Goal: Find specific page/section

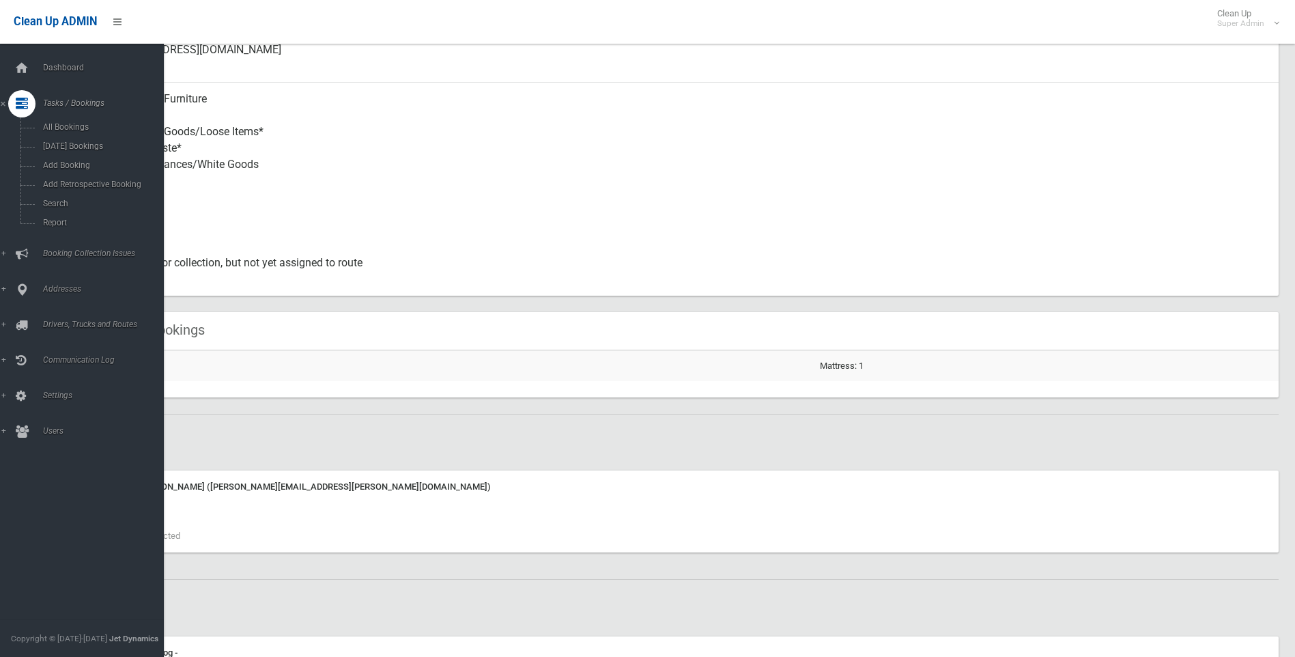
scroll to position [546, 0]
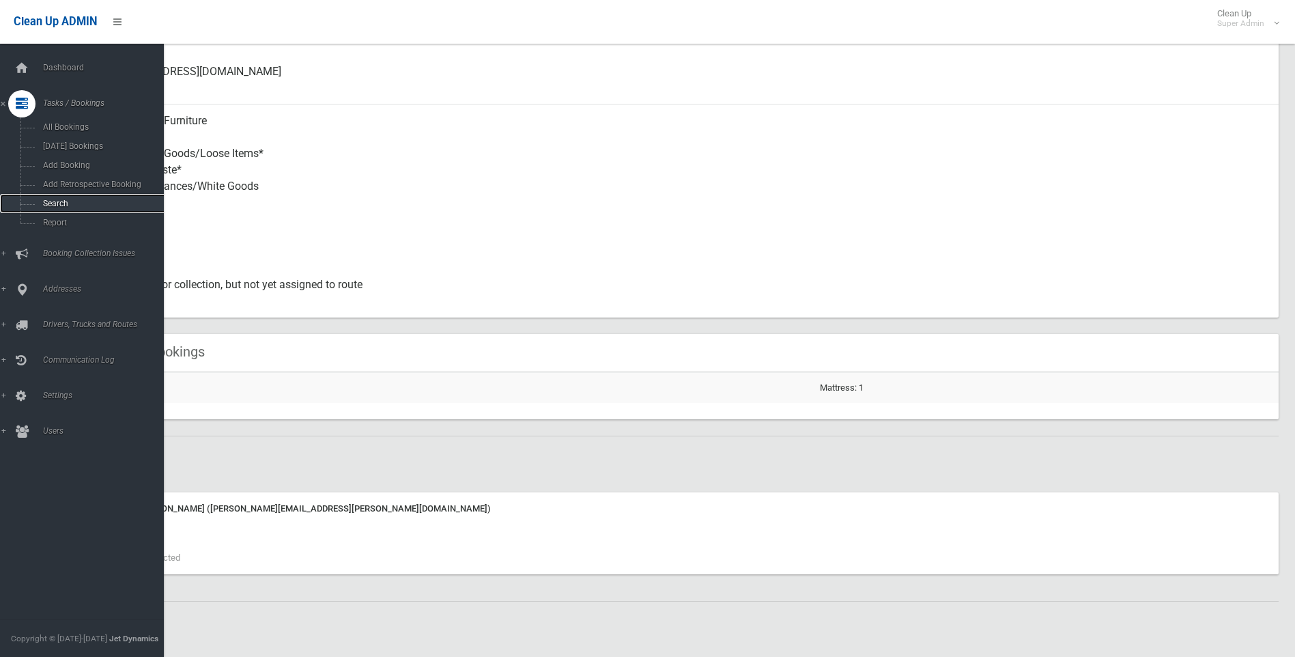
click at [50, 203] on span "Search" at bounding box center [101, 204] width 124 height 10
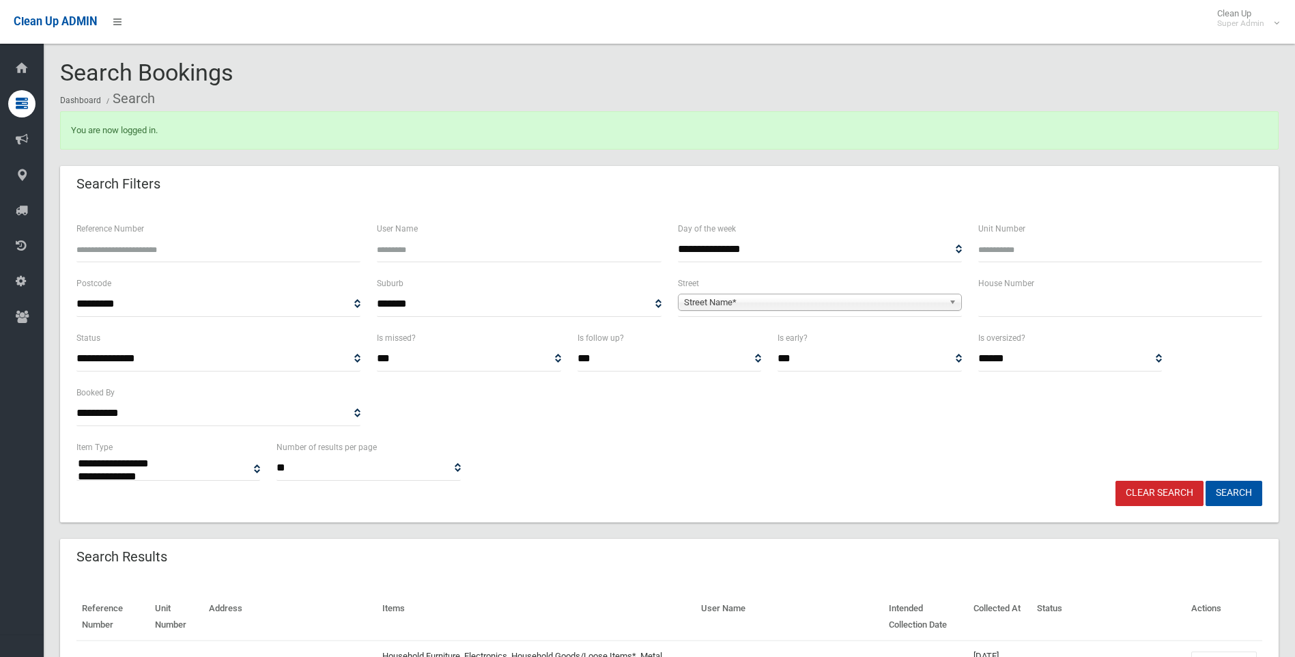
select select
click at [715, 299] on span "Street Name*" at bounding box center [813, 302] width 259 height 16
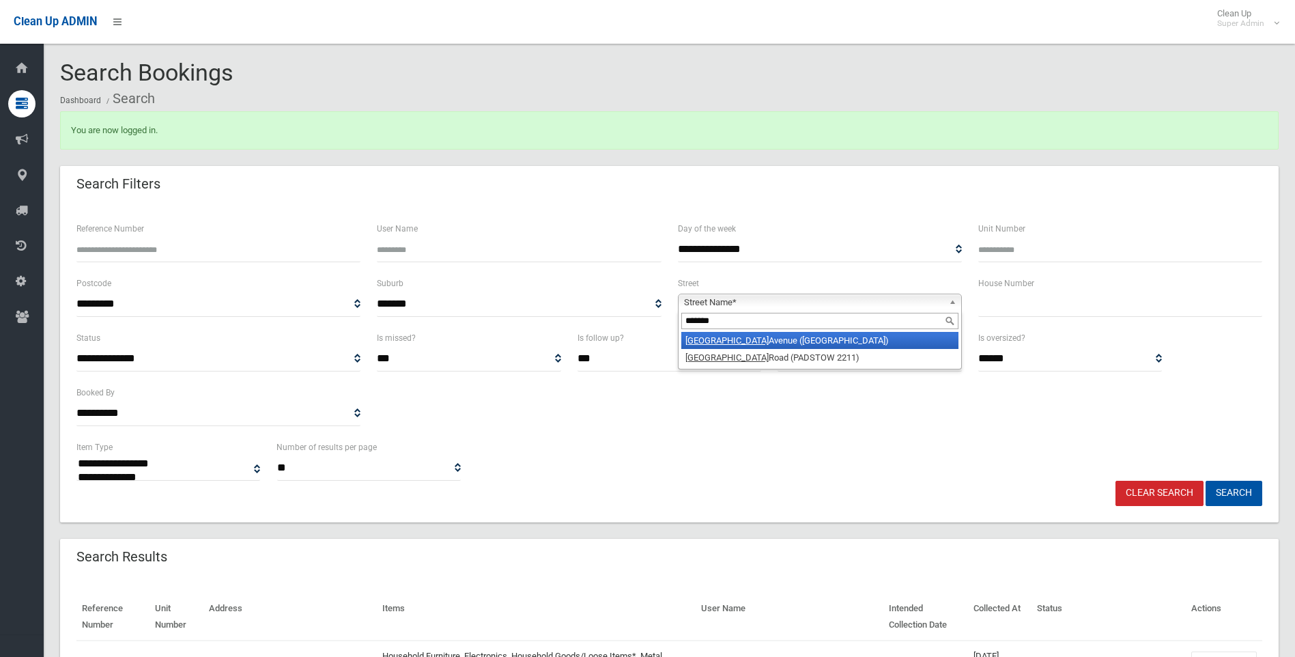
type input "*******"
click at [786, 341] on li "Windsor Avenue (CROYDON PARK 2133)" at bounding box center [819, 340] width 277 height 17
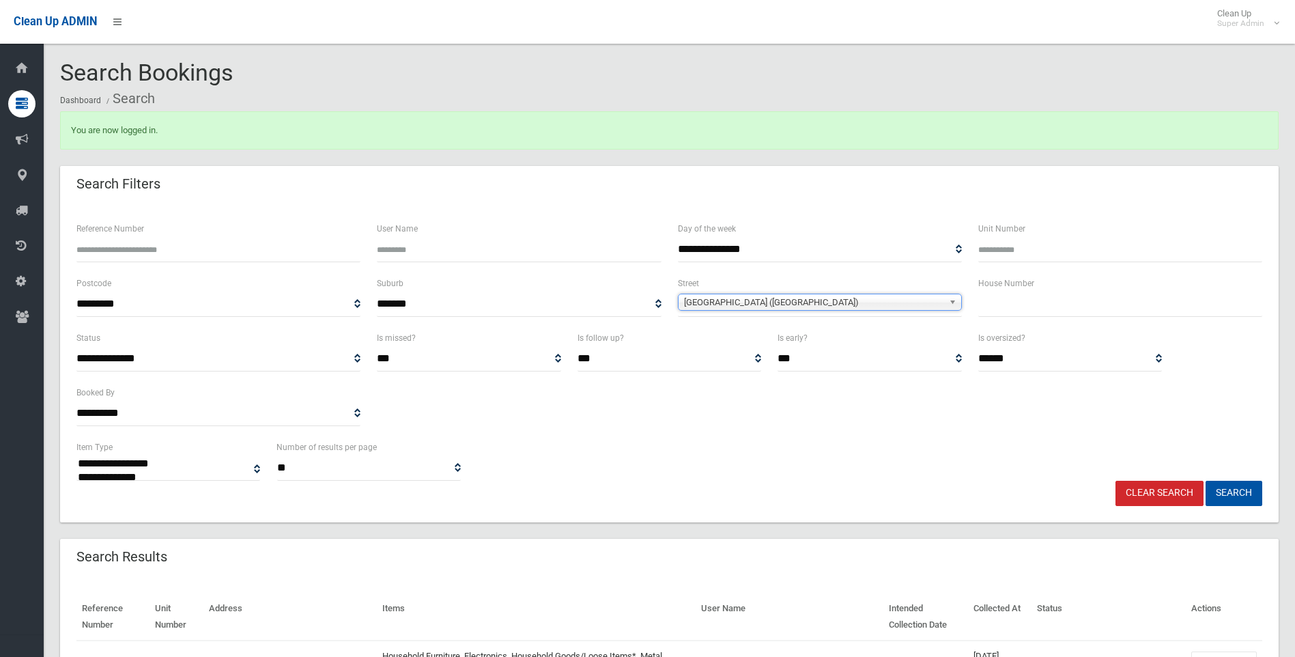
click at [995, 306] on input "text" at bounding box center [1120, 303] width 284 height 25
type input "**"
click at [1236, 486] on button "Search" at bounding box center [1233, 493] width 57 height 25
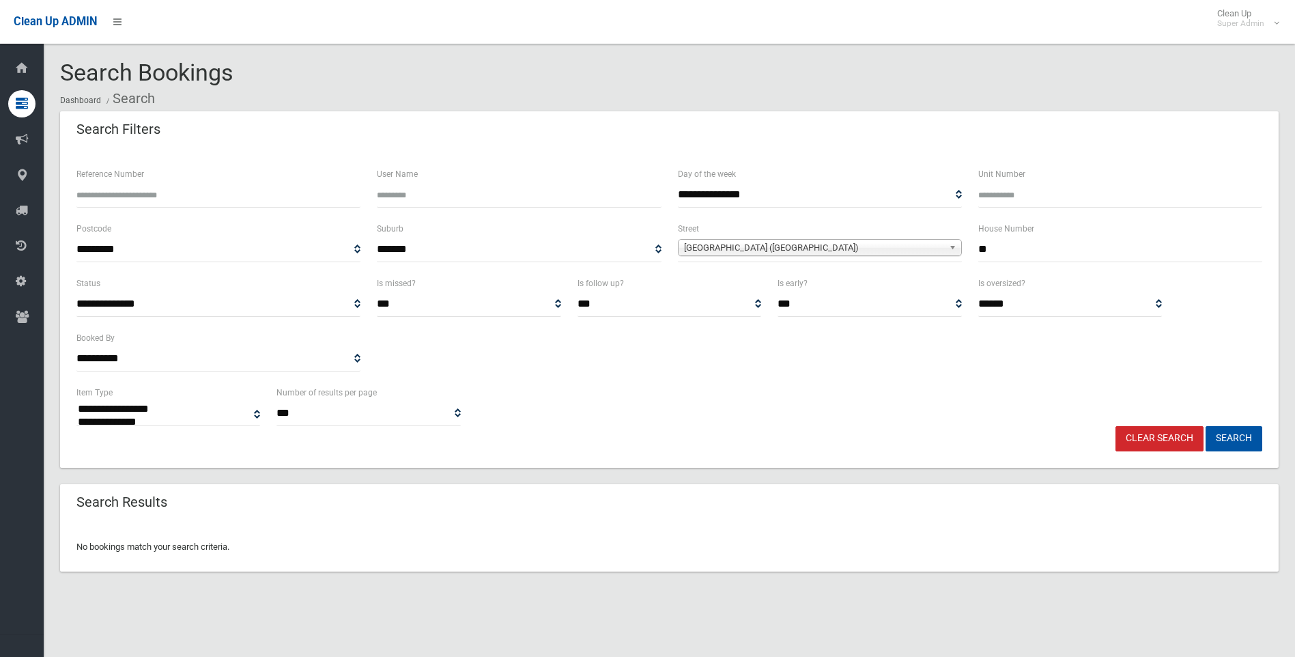
select select
click at [1033, 254] on input "**" at bounding box center [1120, 249] width 284 height 25
type input "*****"
click at [1237, 437] on button "Search" at bounding box center [1233, 438] width 57 height 25
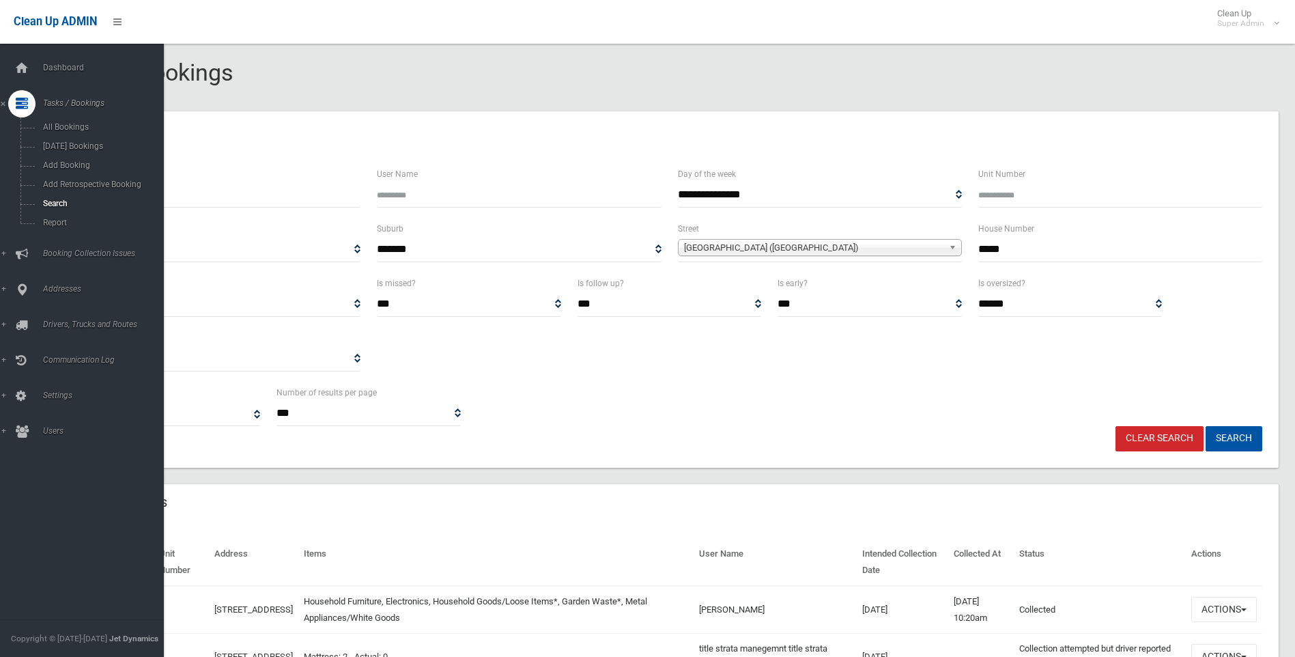
select select
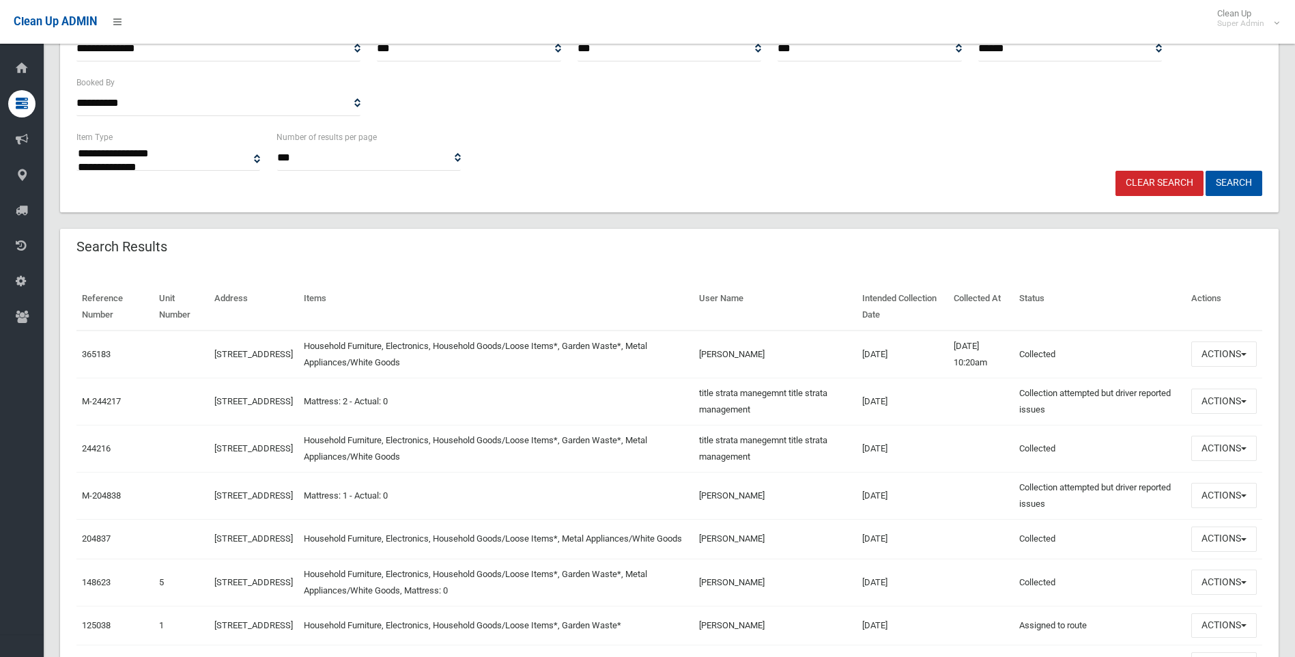
scroll to position [273, 0]
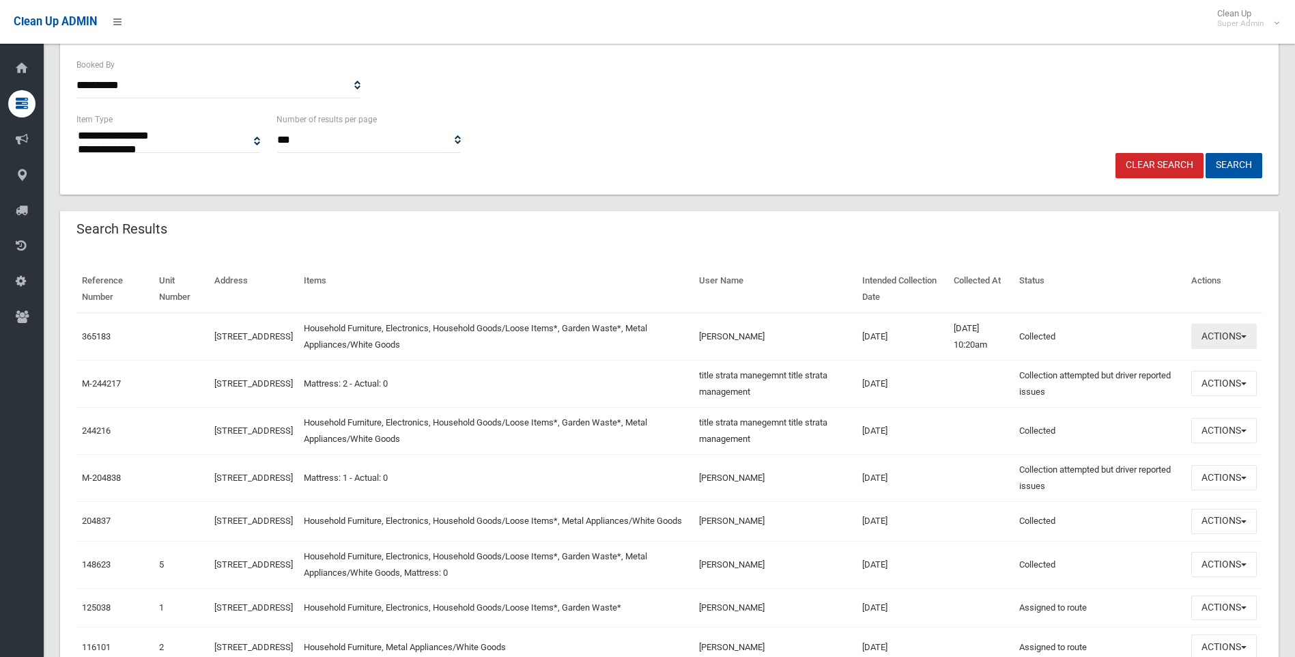
click at [1233, 334] on button "Actions" at bounding box center [1224, 336] width 66 height 25
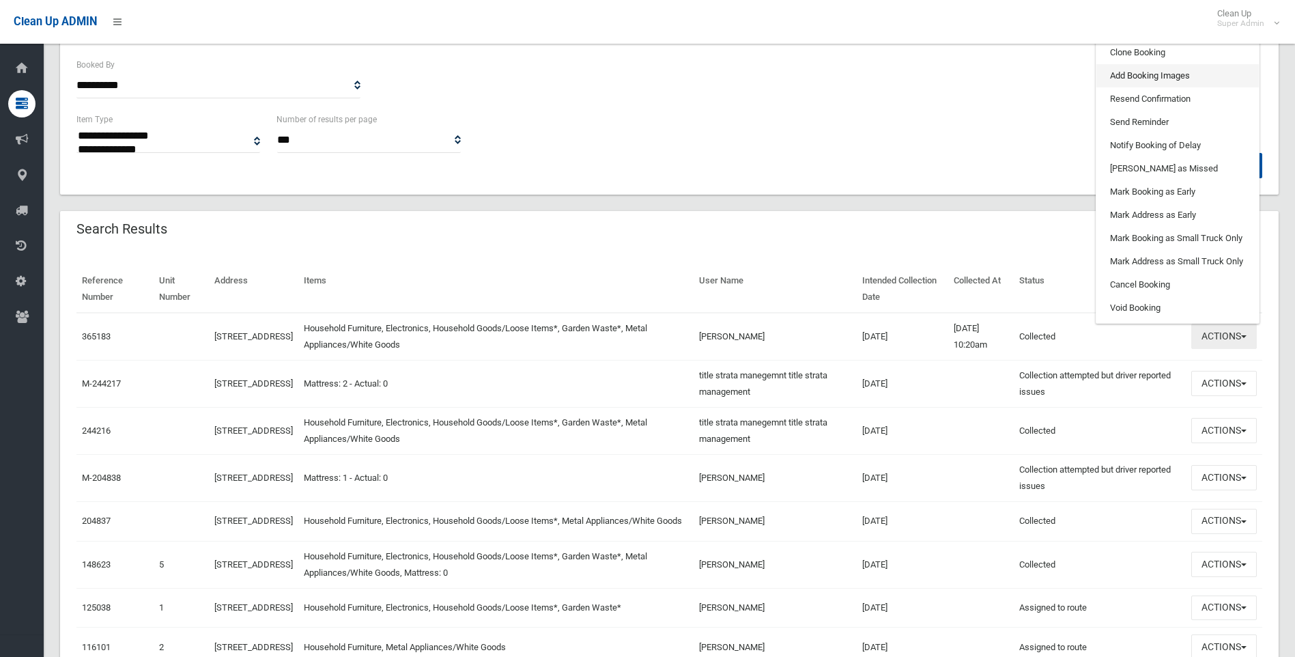
scroll to position [137, 0]
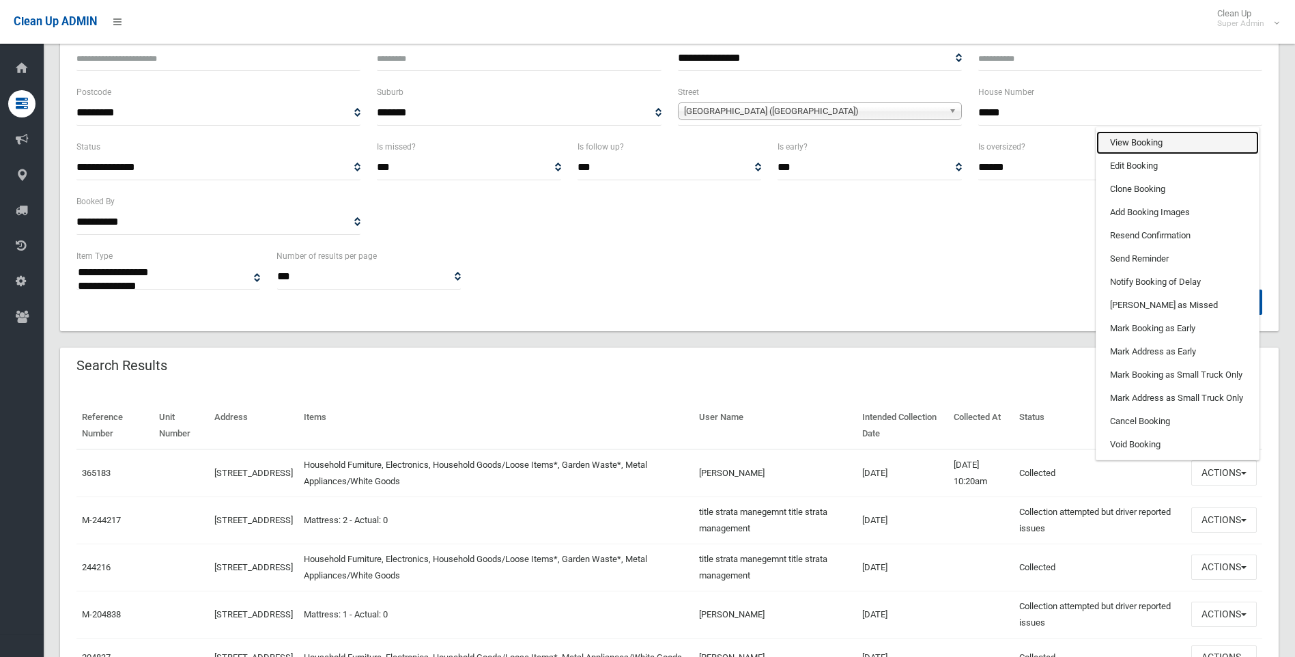
click at [1151, 141] on link "View Booking" at bounding box center [1177, 142] width 162 height 23
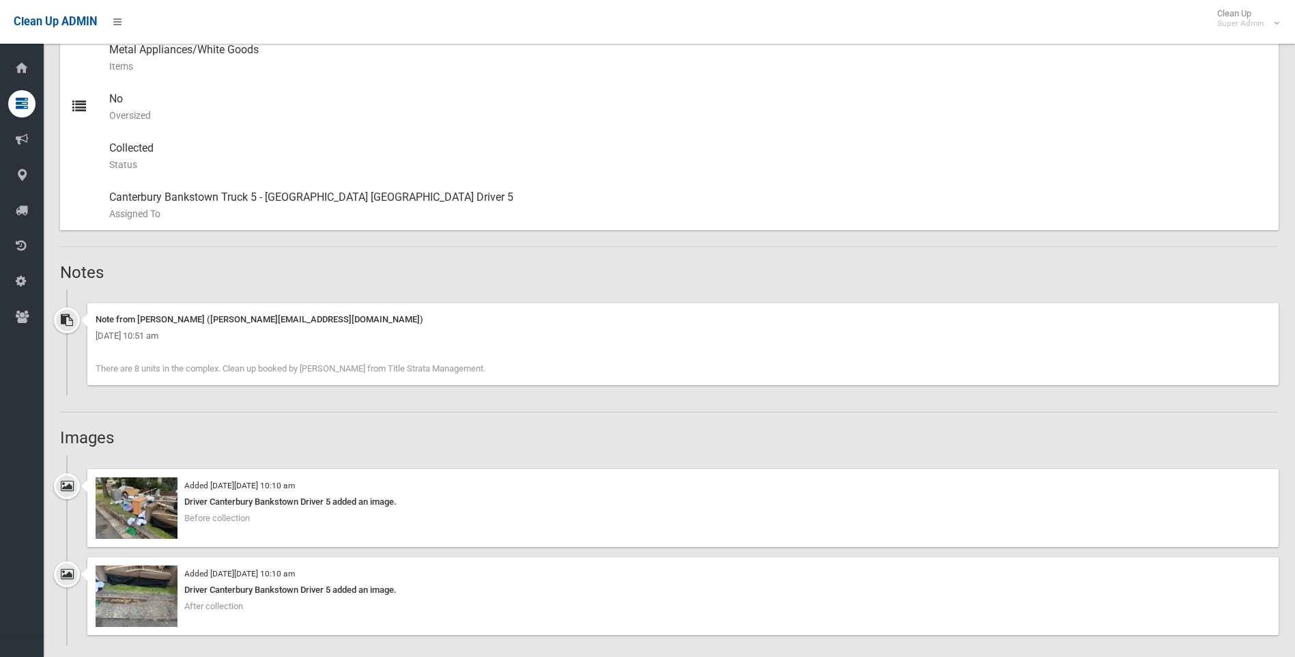
scroll to position [887, 0]
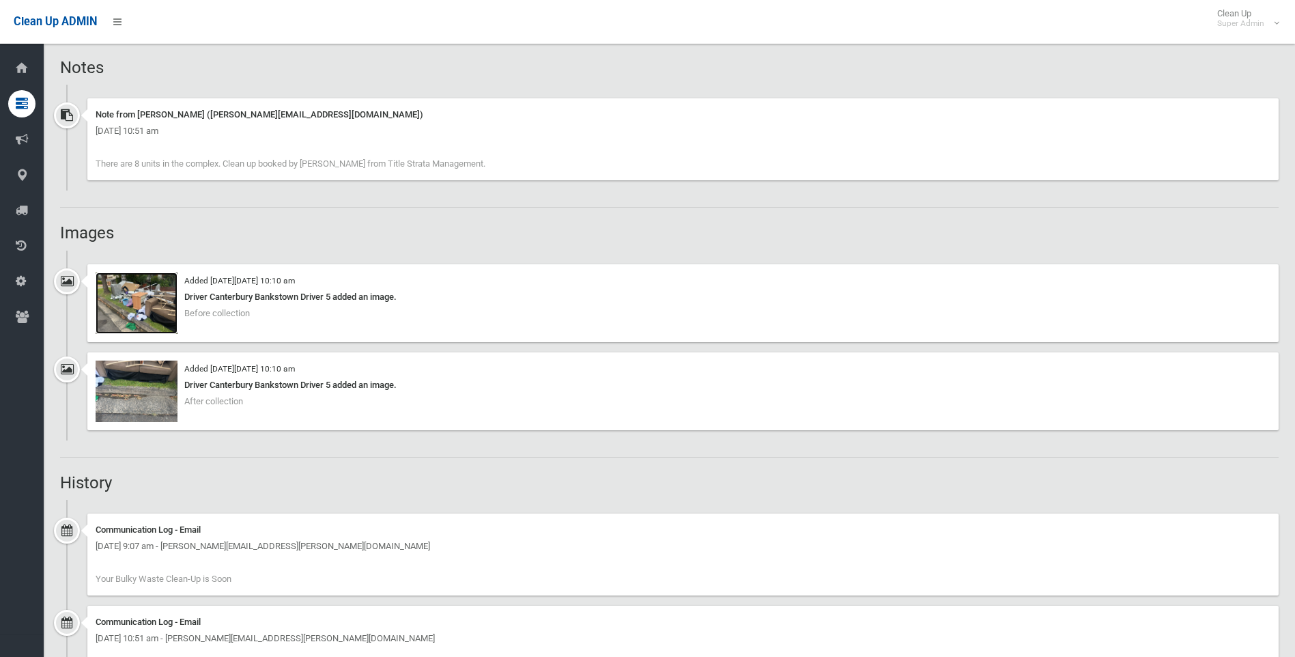
click at [154, 302] on img at bounding box center [137, 302] width 82 height 61
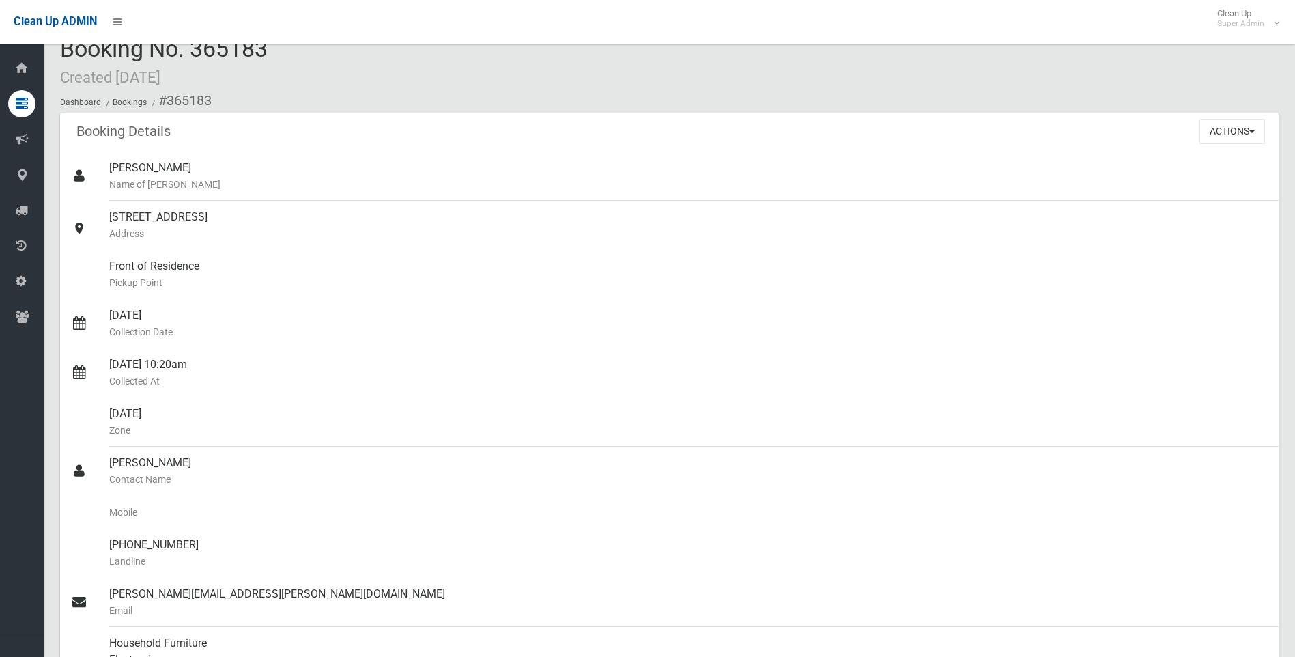
scroll to position [0, 0]
